Goal: Check status: Check status

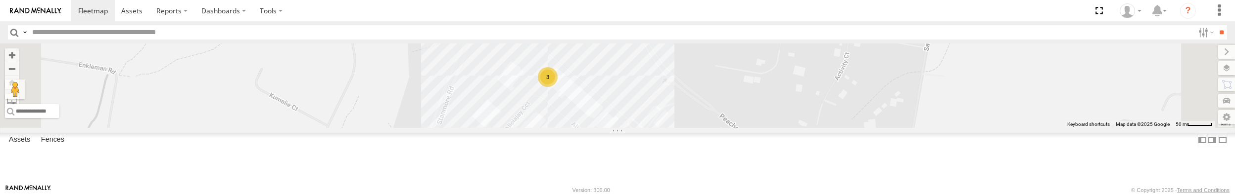
drag, startPoint x: 708, startPoint y: 124, endPoint x: 710, endPoint y: 154, distance: 30.2
click at [710, 128] on div "3" at bounding box center [617, 86] width 1235 height 85
